Goal: Find specific page/section: Locate a particular part of the current website

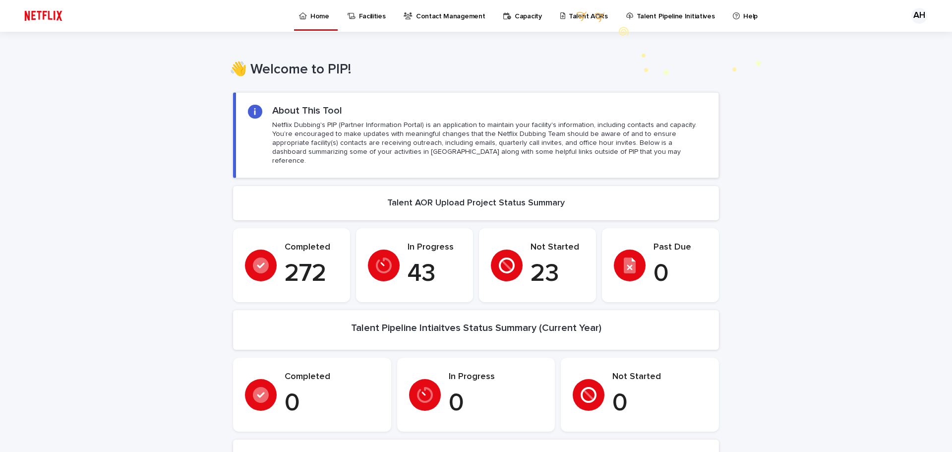
click at [572, 12] on p "Talent AORs" at bounding box center [588, 10] width 39 height 21
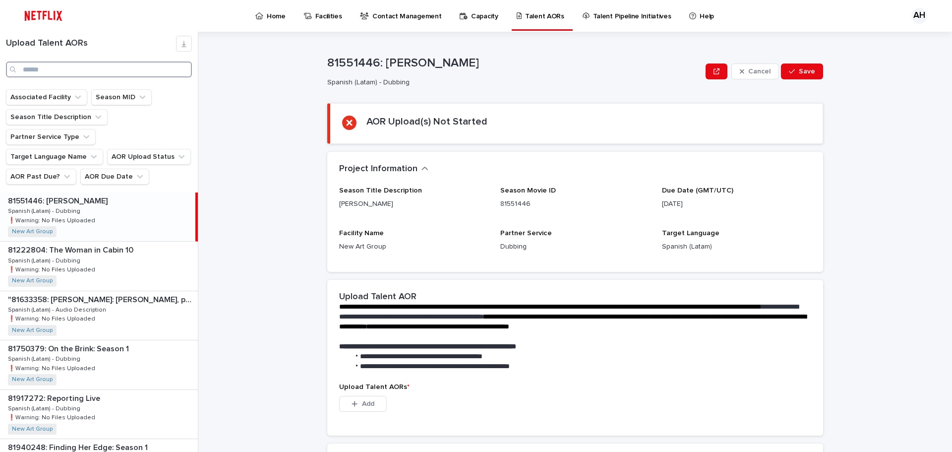
click at [94, 70] on input "Search" at bounding box center [99, 69] width 186 height 16
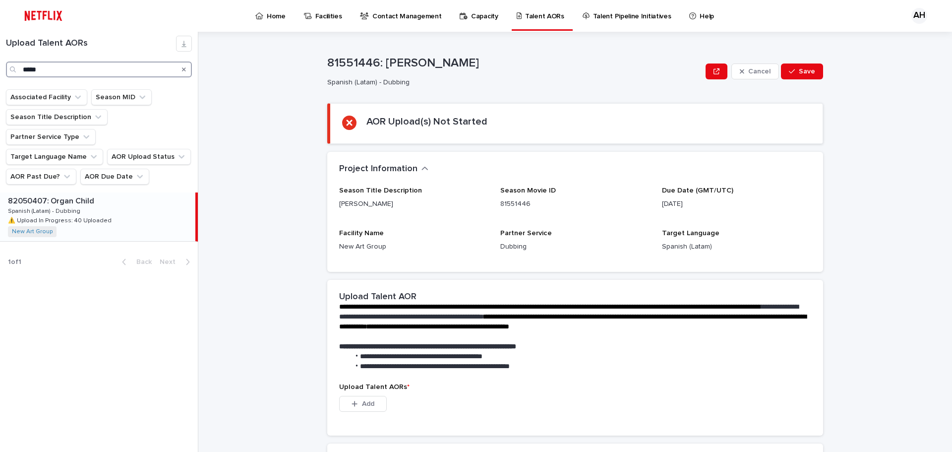
type input "*****"
click at [92, 192] on div "82050407: Organ Child 82050407: Organ Child Spanish (Latam) - Dubbing Spanish (…" at bounding box center [97, 216] width 195 height 49
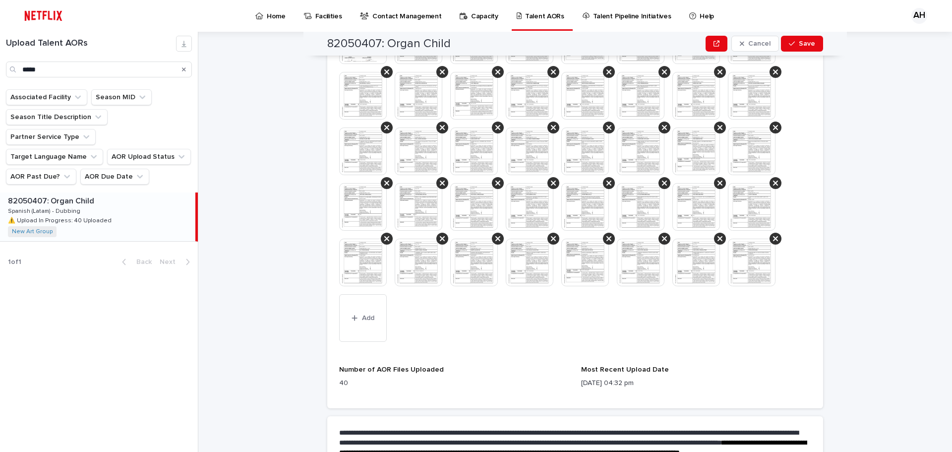
scroll to position [272, 0]
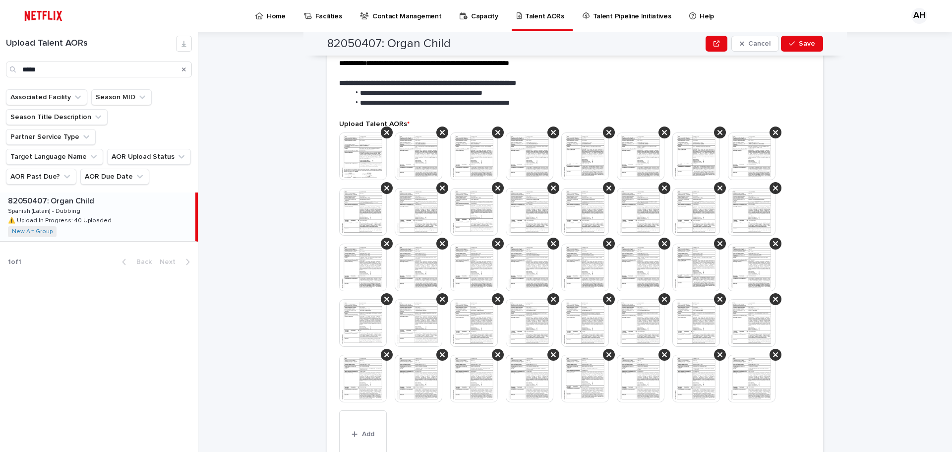
click at [369, 159] on img at bounding box center [363, 156] width 48 height 48
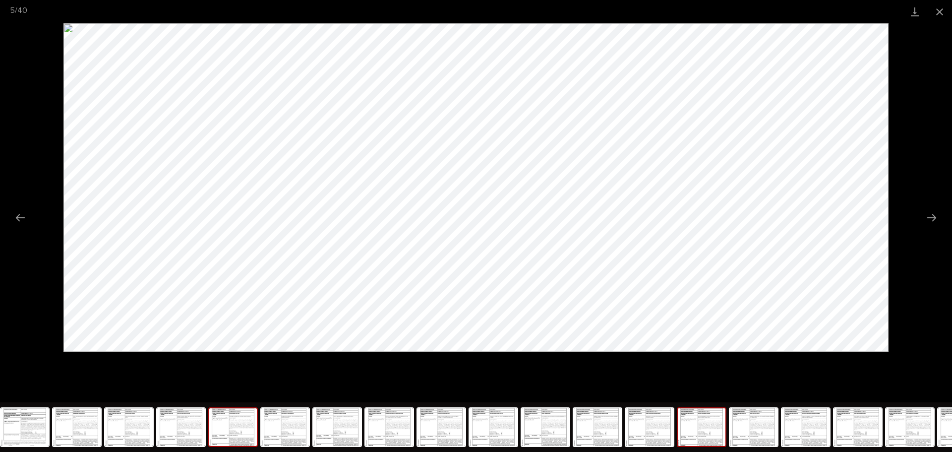
click at [691, 434] on img at bounding box center [702, 427] width 48 height 38
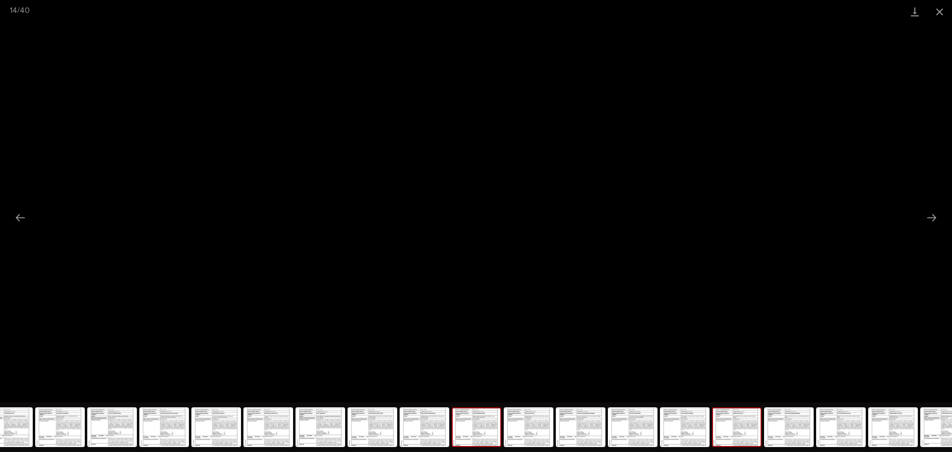
click at [726, 433] on img at bounding box center [737, 427] width 48 height 38
click at [793, 421] on img at bounding box center [789, 427] width 48 height 38
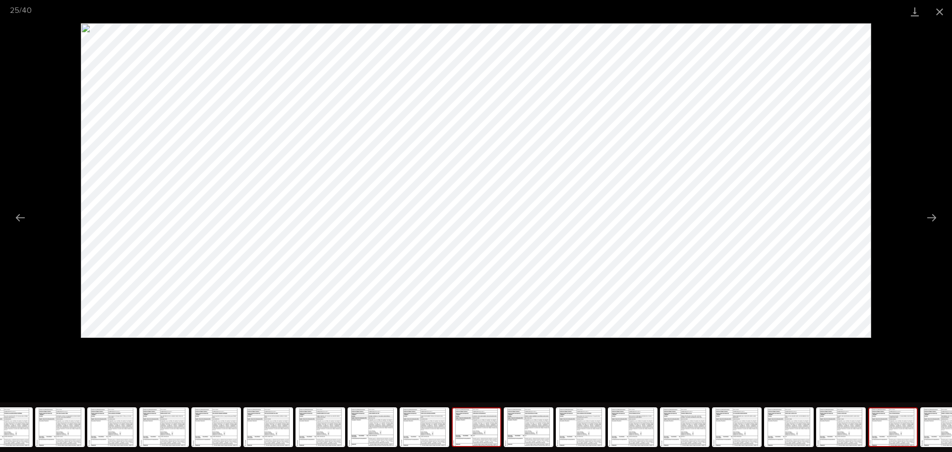
click at [888, 414] on img at bounding box center [893, 427] width 48 height 38
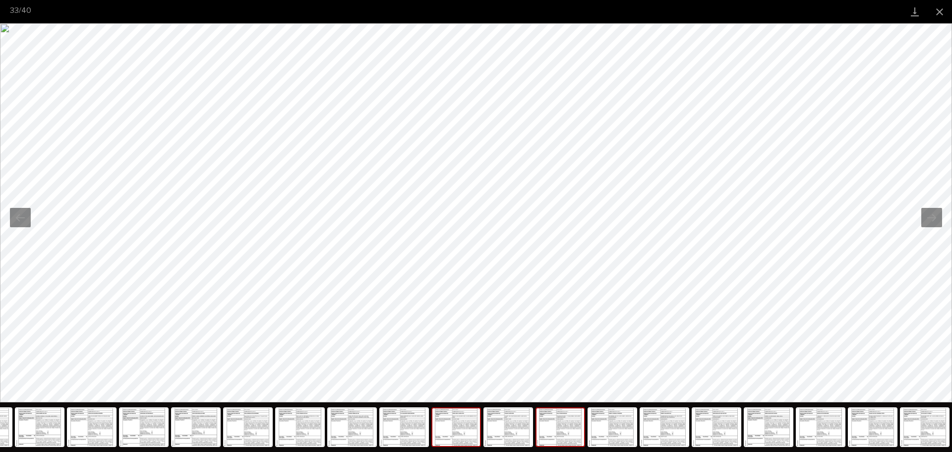
click at [455, 425] on img at bounding box center [456, 427] width 48 height 38
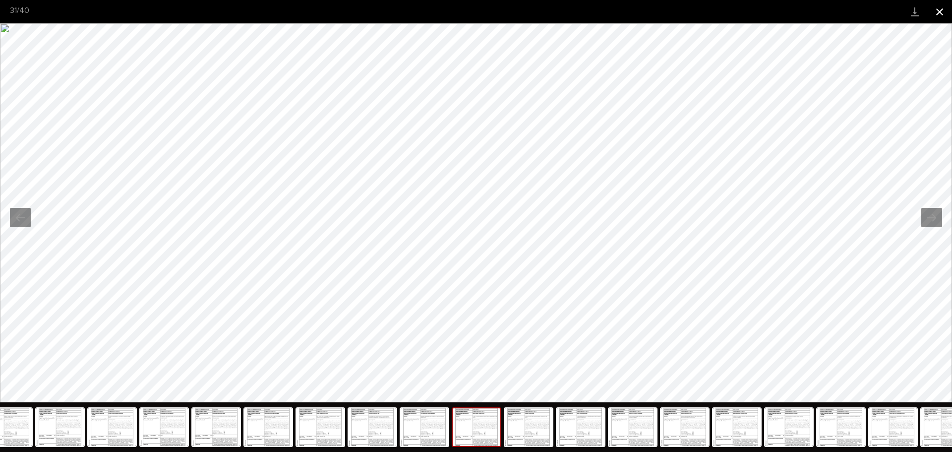
click at [944, 16] on button "Close gallery" at bounding box center [939, 11] width 25 height 23
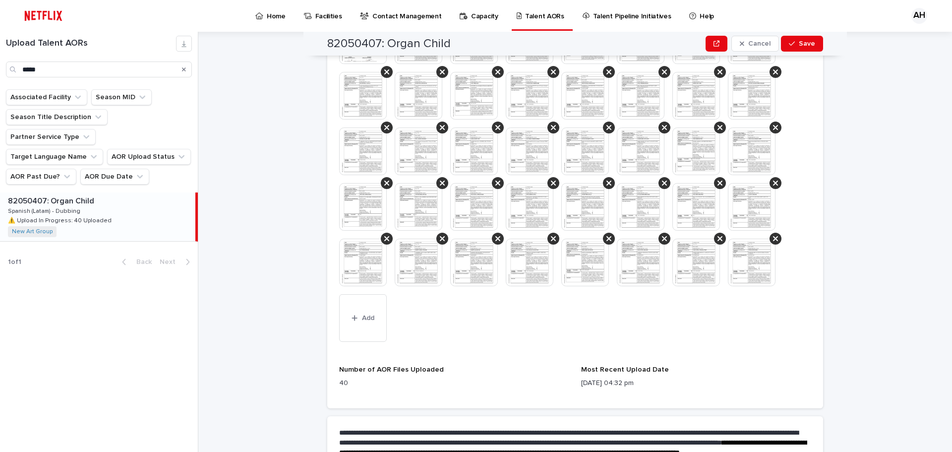
scroll to position [504, 0]
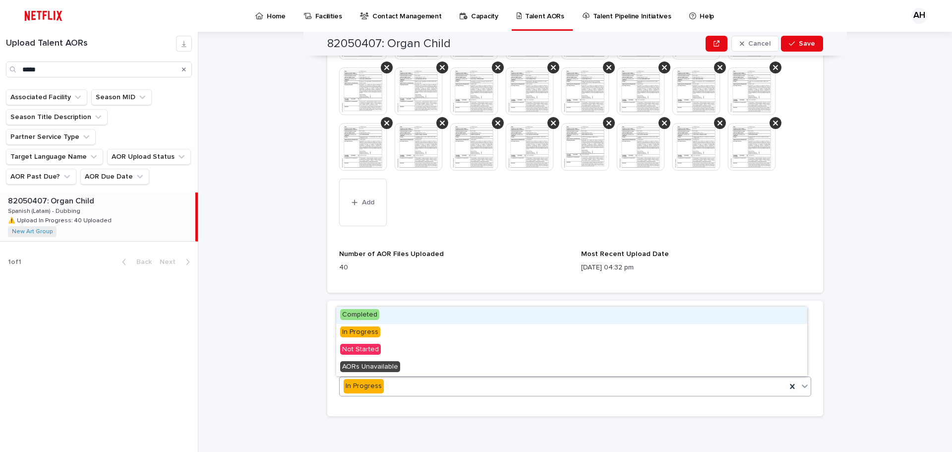
click at [367, 320] on div "Completed" at bounding box center [571, 314] width 471 height 17
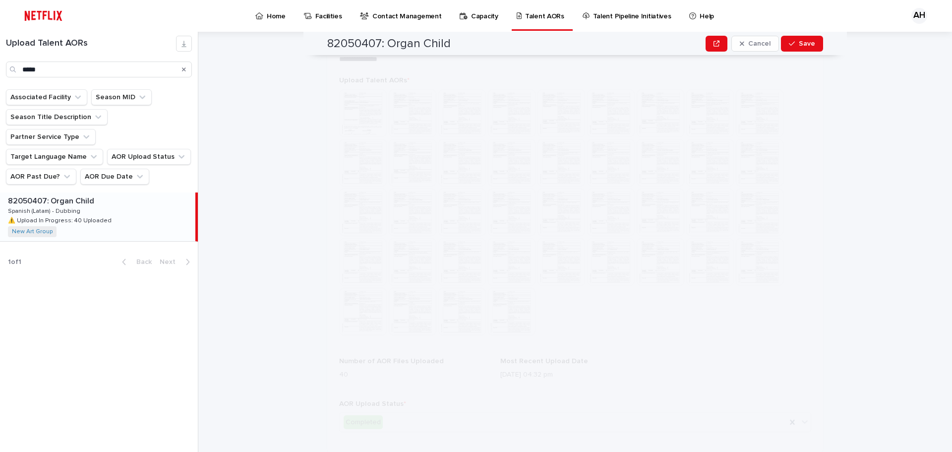
scroll to position [0, 0]
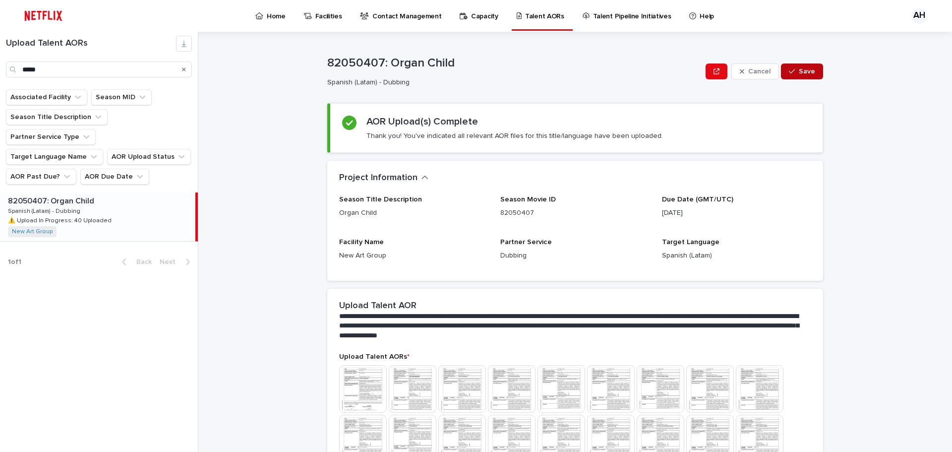
click at [799, 73] on span "Save" at bounding box center [807, 71] width 16 height 7
